Goal: Task Accomplishment & Management: Manage account settings

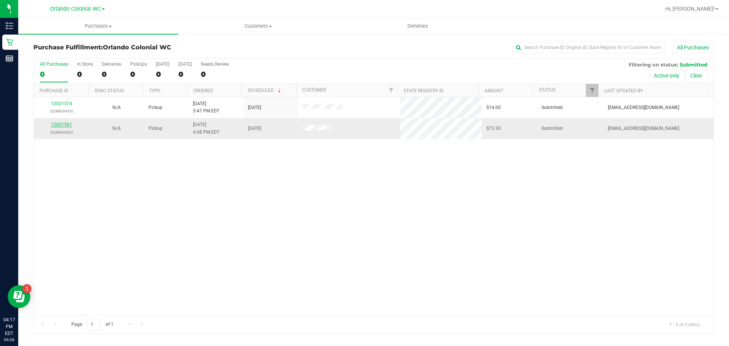
click at [68, 124] on link "12021501" at bounding box center [61, 124] width 21 height 5
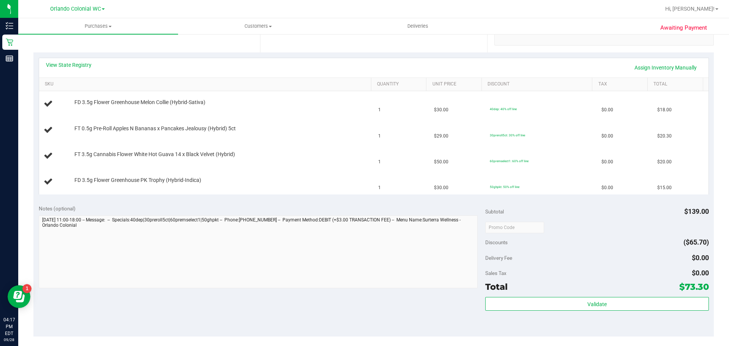
scroll to position [152, 0]
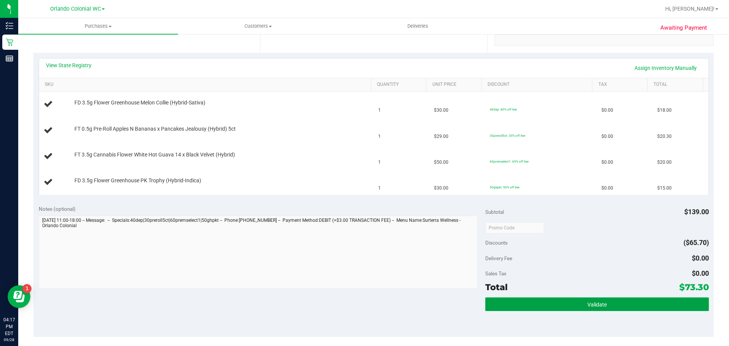
click at [571, 300] on button "Validate" at bounding box center [596, 304] width 223 height 14
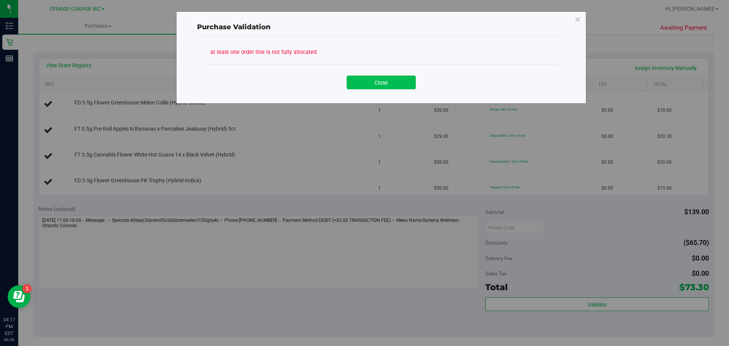
click at [364, 82] on button "Close" at bounding box center [381, 83] width 69 height 14
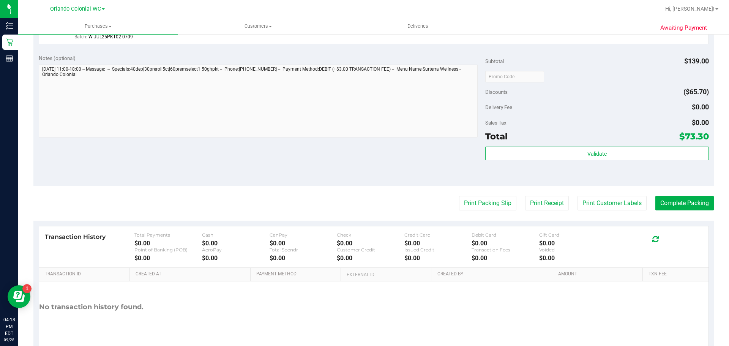
scroll to position [407, 0]
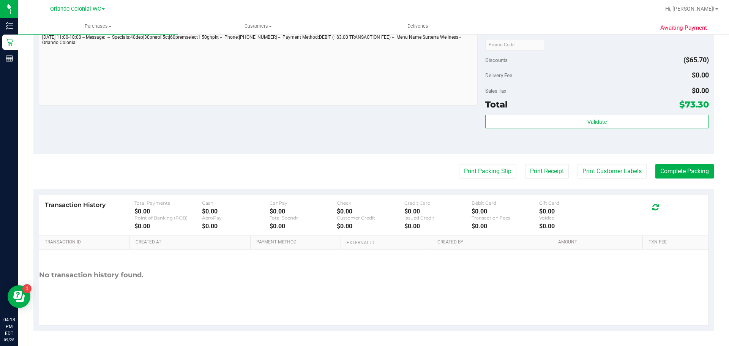
click at [601, 134] on div "Validate" at bounding box center [596, 132] width 223 height 34
click at [601, 167] on button "Print Customer Labels" at bounding box center [611, 171] width 69 height 14
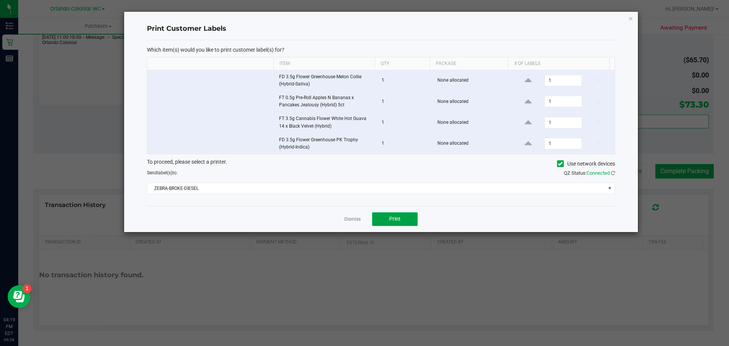
click at [387, 214] on button "Print" at bounding box center [395, 219] width 46 height 14
click at [632, 20] on icon "button" at bounding box center [630, 18] width 5 height 9
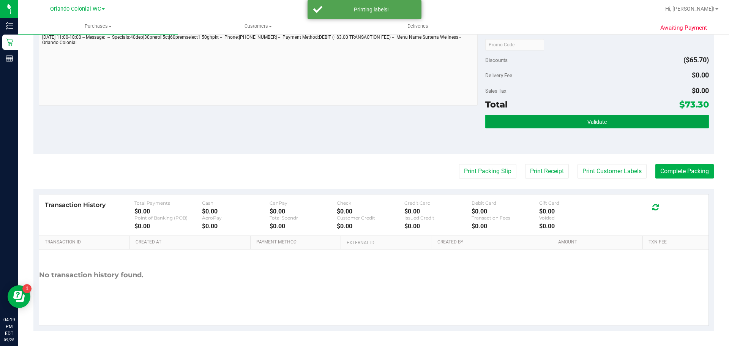
click at [597, 120] on span "Validate" at bounding box center [596, 122] width 19 height 6
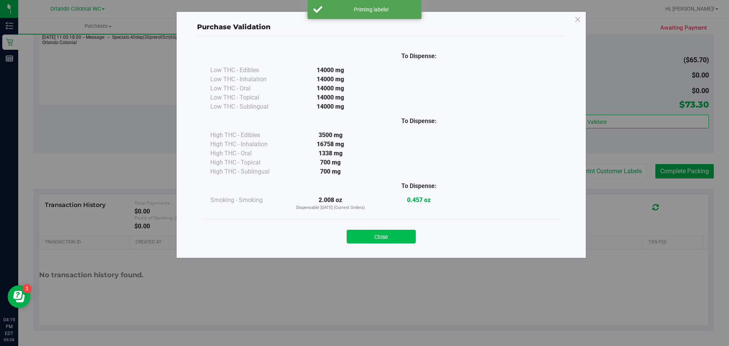
click at [401, 231] on button "Close" at bounding box center [381, 237] width 69 height 14
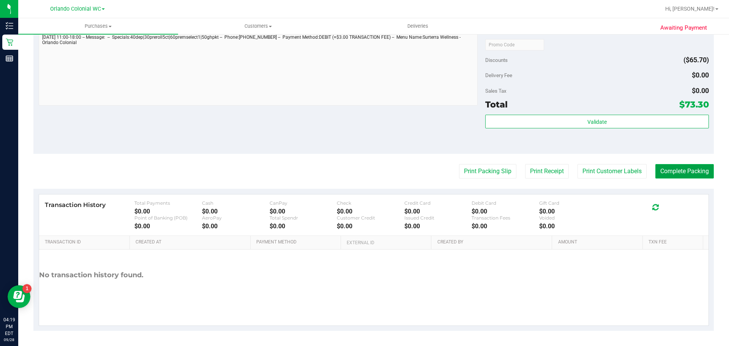
click at [683, 167] on button "Complete Packing" at bounding box center [684, 171] width 58 height 14
click at [602, 109] on div "Total $73.30" at bounding box center [596, 105] width 223 height 14
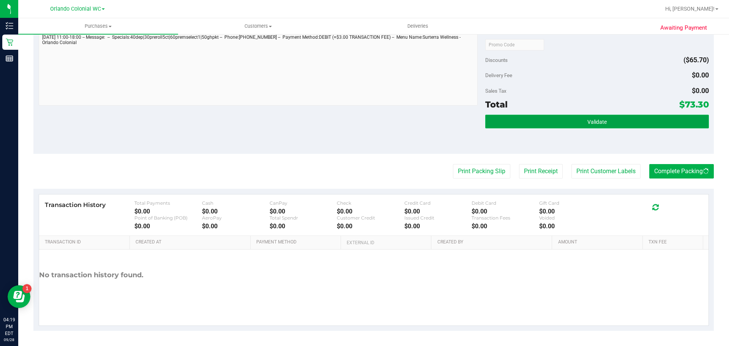
click at [601, 117] on button "Validate" at bounding box center [596, 122] width 223 height 14
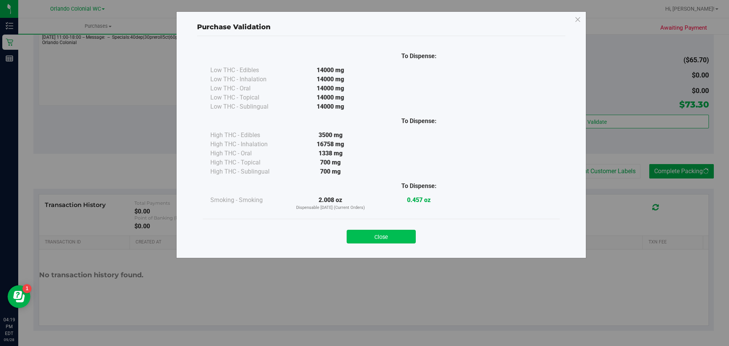
click at [408, 241] on button "Close" at bounding box center [381, 237] width 69 height 14
